Goal: Task Accomplishment & Management: Manage account settings

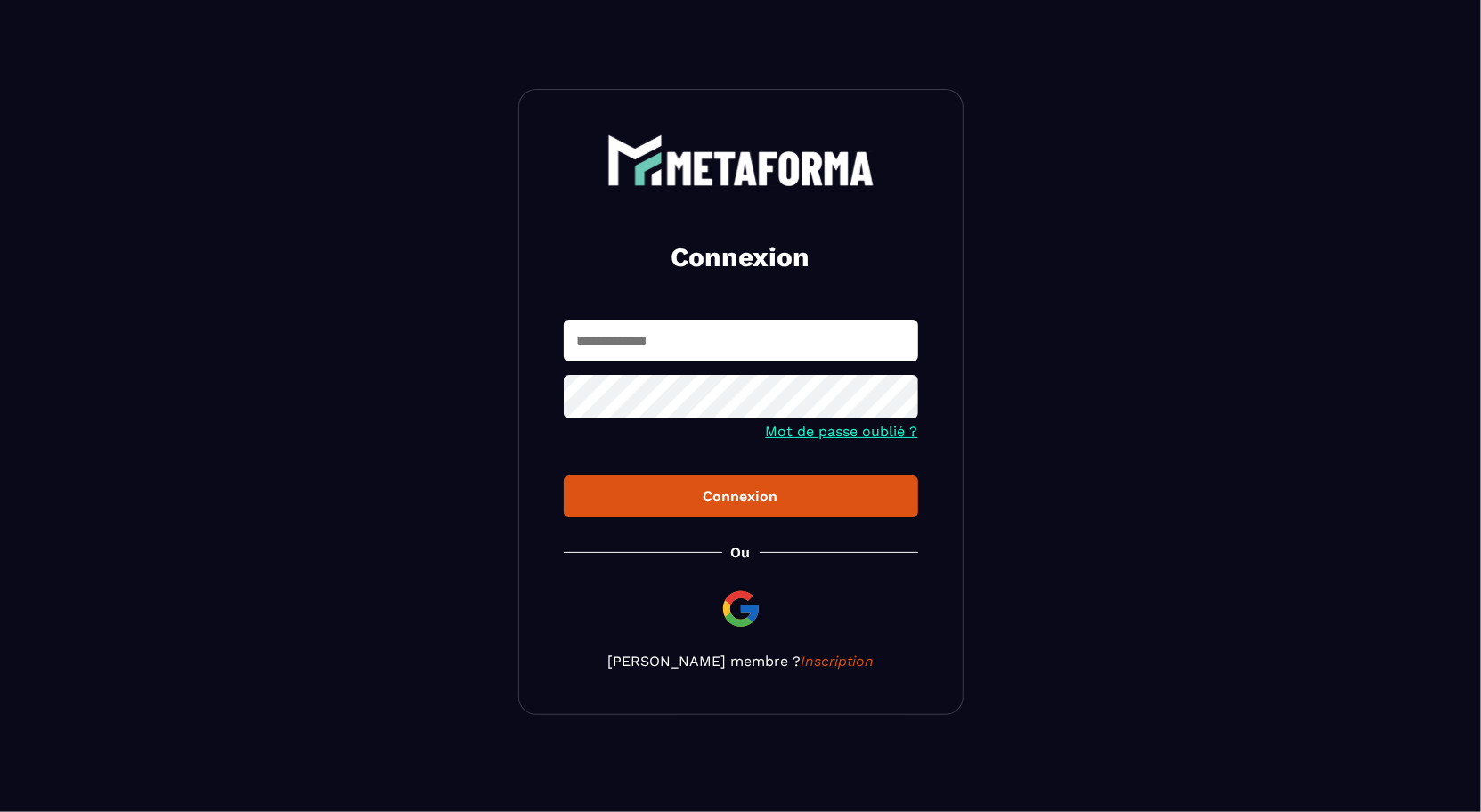
click at [615, 342] on input "text" at bounding box center [741, 341] width 354 height 42
type input "**********"
click at [663, 484] on button "Connexion" at bounding box center [741, 496] width 354 height 42
